Goal: Information Seeking & Learning: Learn about a topic

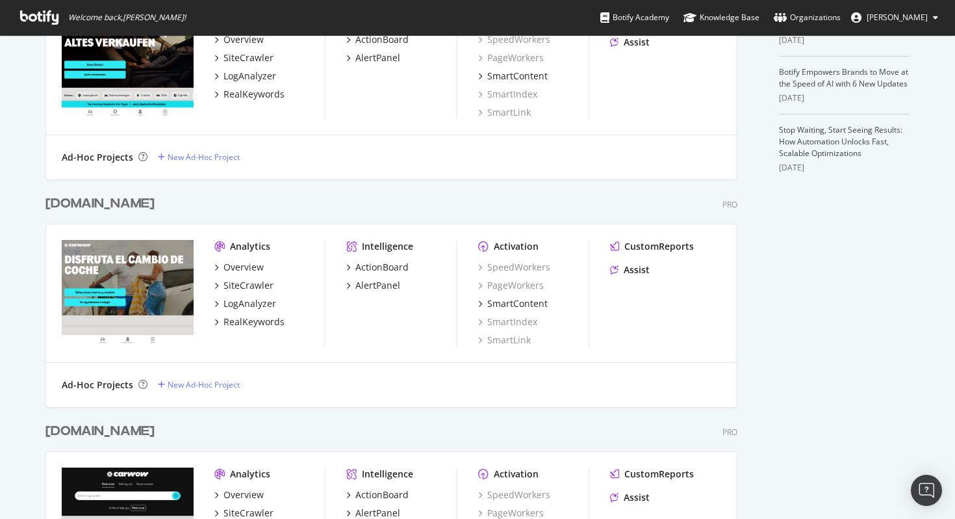
scroll to position [572, 0]
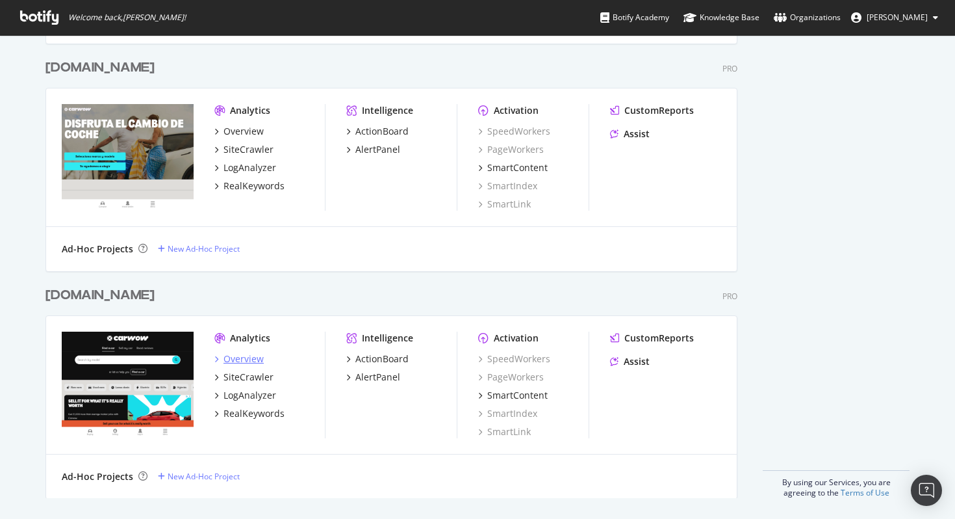
click at [240, 357] on div "Overview" at bounding box center [244, 358] width 40 height 13
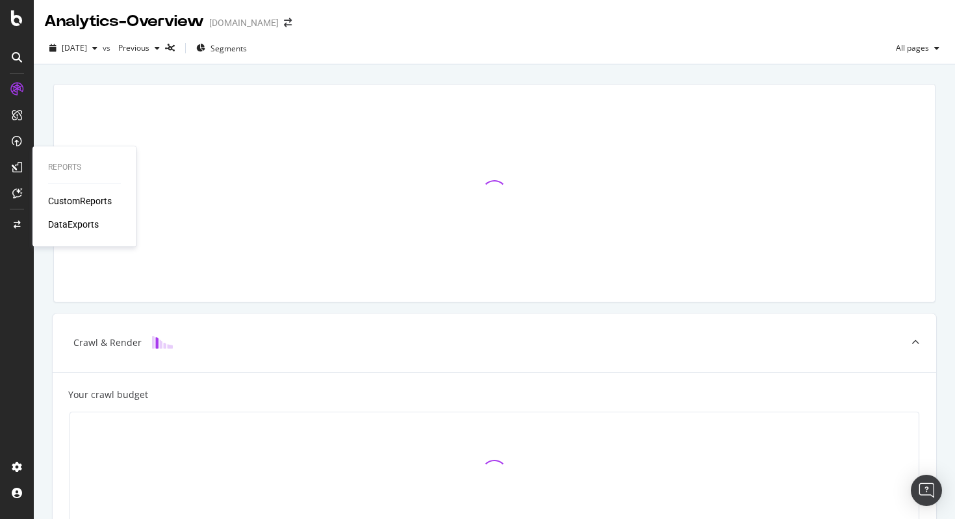
click at [77, 198] on div "CustomReports" at bounding box center [80, 200] width 64 height 13
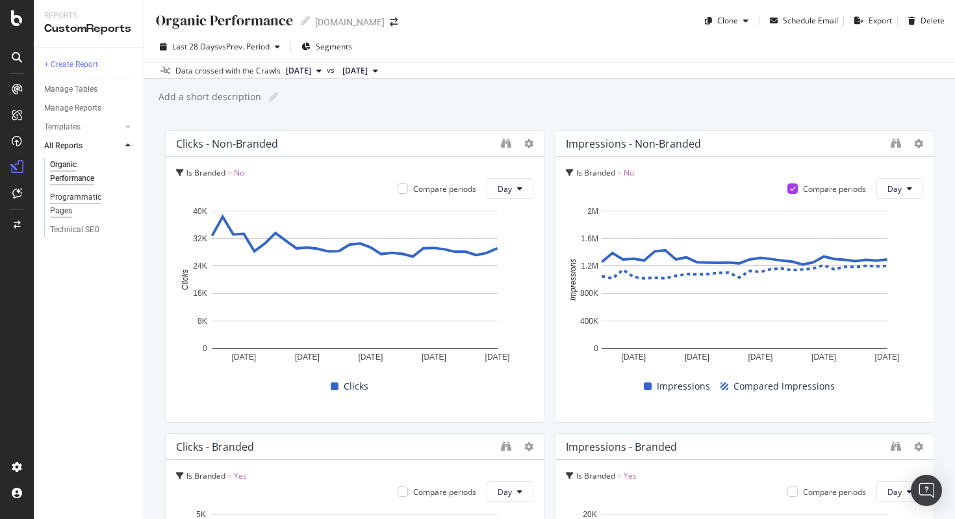
click at [75, 201] on div "Programmatic Pages" at bounding box center [86, 203] width 72 height 27
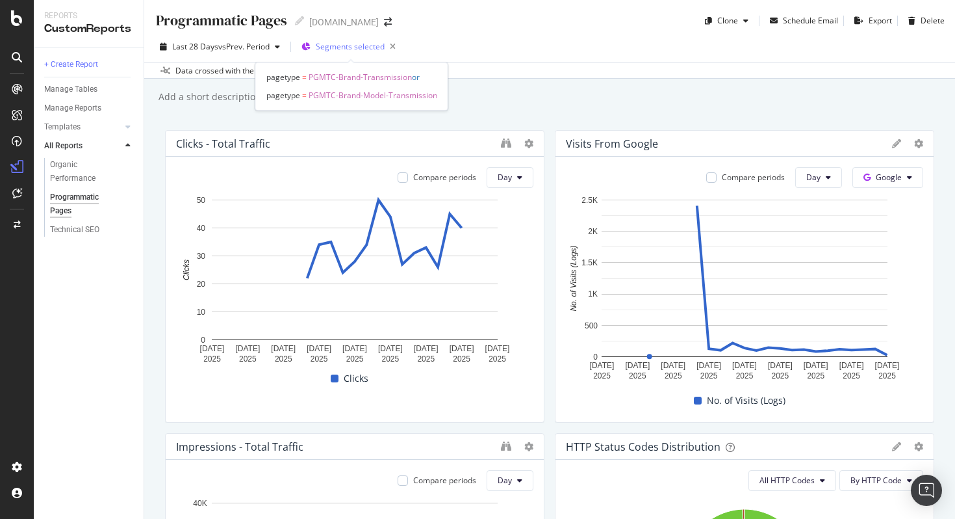
click at [353, 43] on span "Segments selected" at bounding box center [350, 46] width 69 height 11
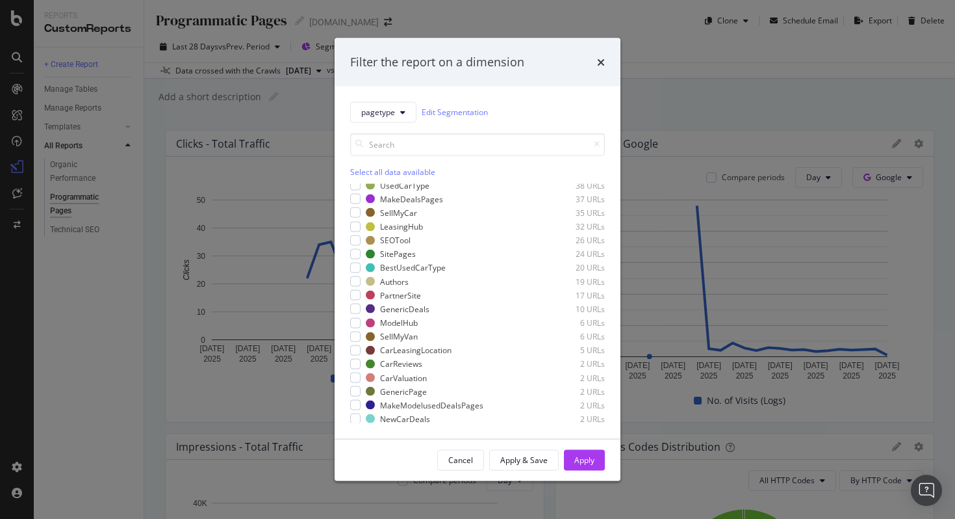
scroll to position [269, 0]
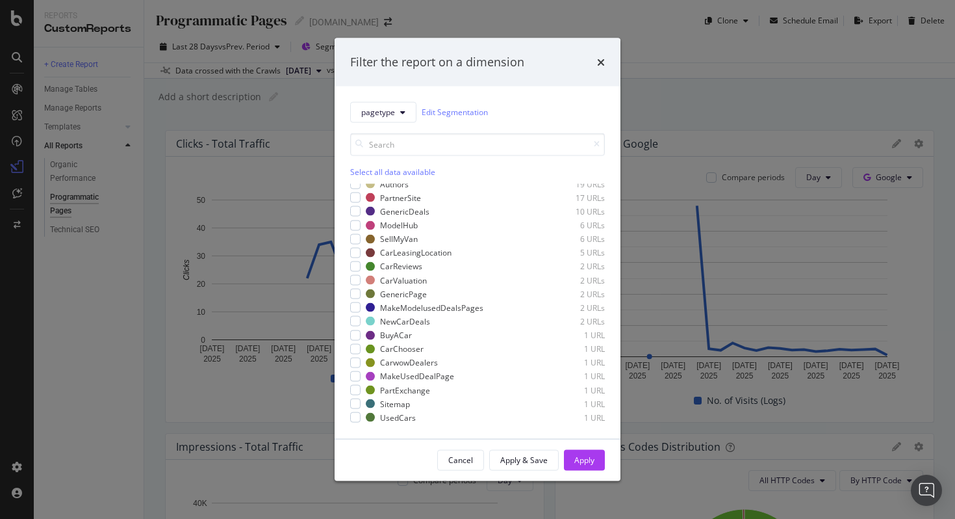
click at [607, 62] on div "Filter the report on a dimension" at bounding box center [478, 62] width 286 height 48
click at [599, 58] on icon "times" at bounding box center [601, 62] width 8 height 10
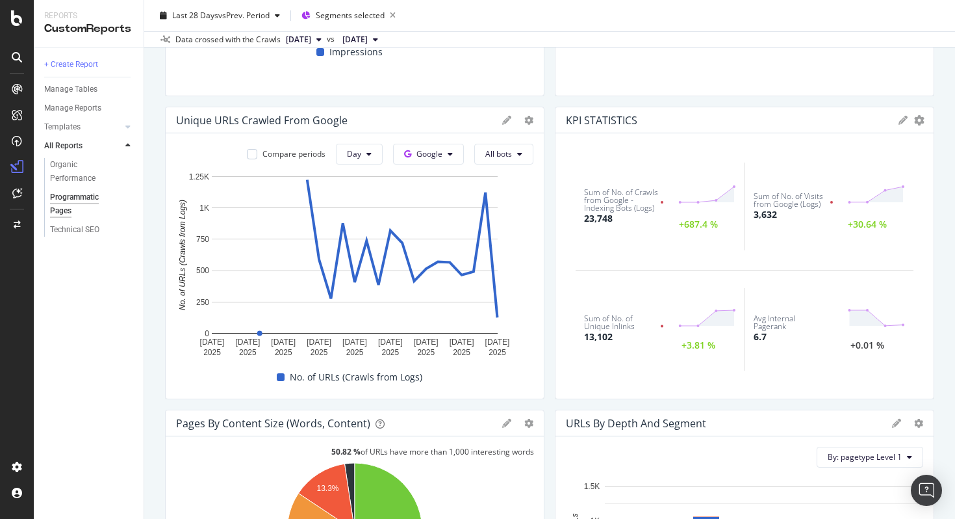
scroll to position [0, 0]
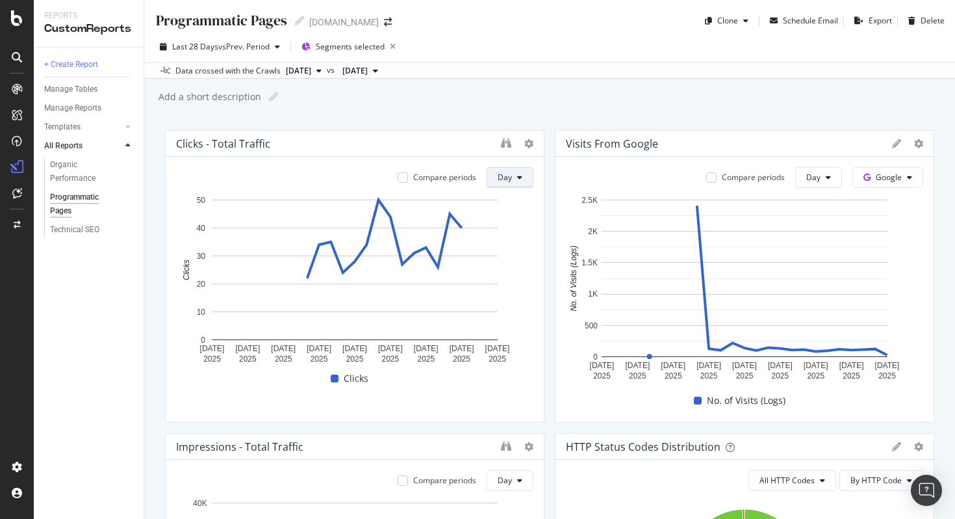
click at [504, 180] on span "Day" at bounding box center [505, 177] width 14 height 11
click at [500, 230] on span "Week" at bounding box center [510, 228] width 23 height 12
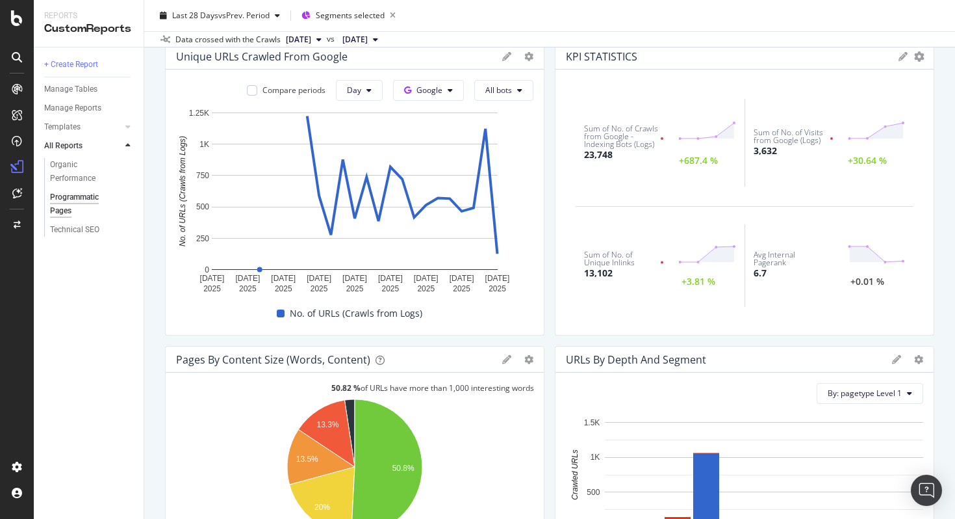
scroll to position [691, 0]
